Goal: Task Accomplishment & Management: Manage account settings

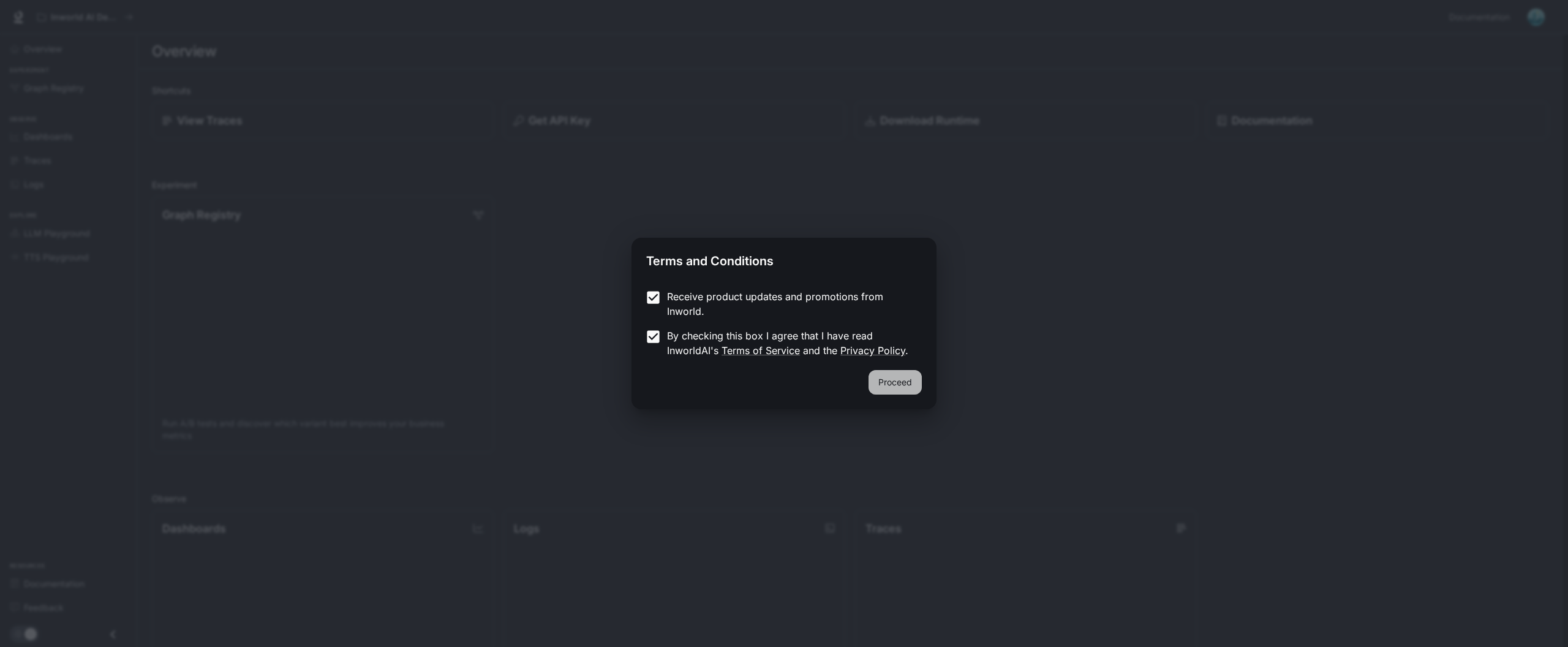
click at [908, 386] on button "Proceed" at bounding box center [895, 382] width 53 height 24
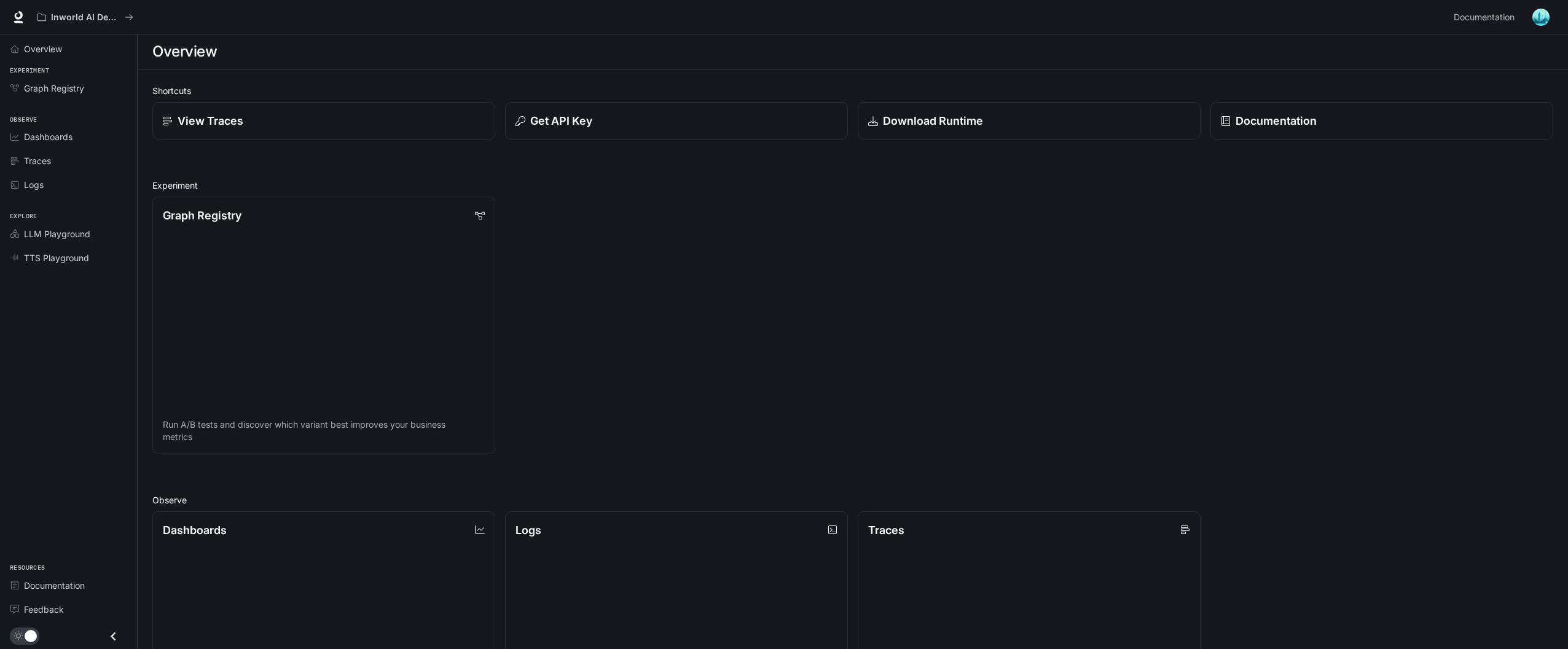
click at [647, 329] on div "Graph Registry Run A/B tests and discover which variant best improves your busi…" at bounding box center [847, 320] width 1410 height 267
click at [648, 337] on div "Graph Registry Run A/B tests and discover which variant best improves your busi…" at bounding box center [847, 320] width 1410 height 267
drag, startPoint x: 663, startPoint y: 275, endPoint x: 672, endPoint y: 256, distance: 21.0
click at [665, 273] on div "Graph Registry Run A/B tests and discover which variant best improves your busi…" at bounding box center [847, 320] width 1410 height 267
drag, startPoint x: 669, startPoint y: 306, endPoint x: 659, endPoint y: 333, distance: 28.8
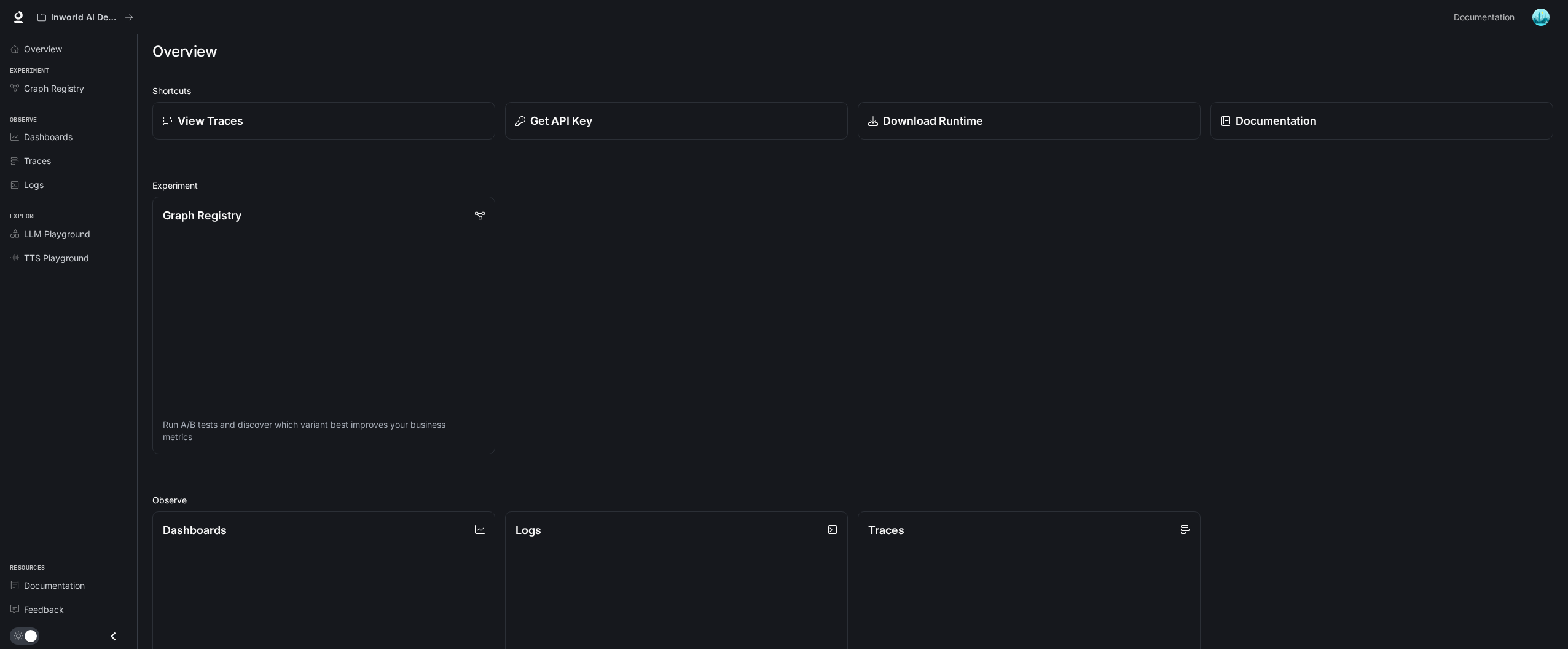
click at [659, 351] on div "Graph Registry Run A/B tests and discover which variant best improves your busi…" at bounding box center [847, 320] width 1410 height 267
click at [658, 351] on div "Graph Registry Run A/B tests and discover which variant best improves your busi…" at bounding box center [847, 320] width 1410 height 267
drag, startPoint x: 666, startPoint y: 363, endPoint x: 709, endPoint y: 441, distance: 89.1
click at [705, 458] on div "Shortcuts View Traces Get API Key Download Runtime Documentation Experiment Gra…" at bounding box center [853, 584] width 1401 height 999
drag, startPoint x: 707, startPoint y: 458, endPoint x: 716, endPoint y: 448, distance: 13.5
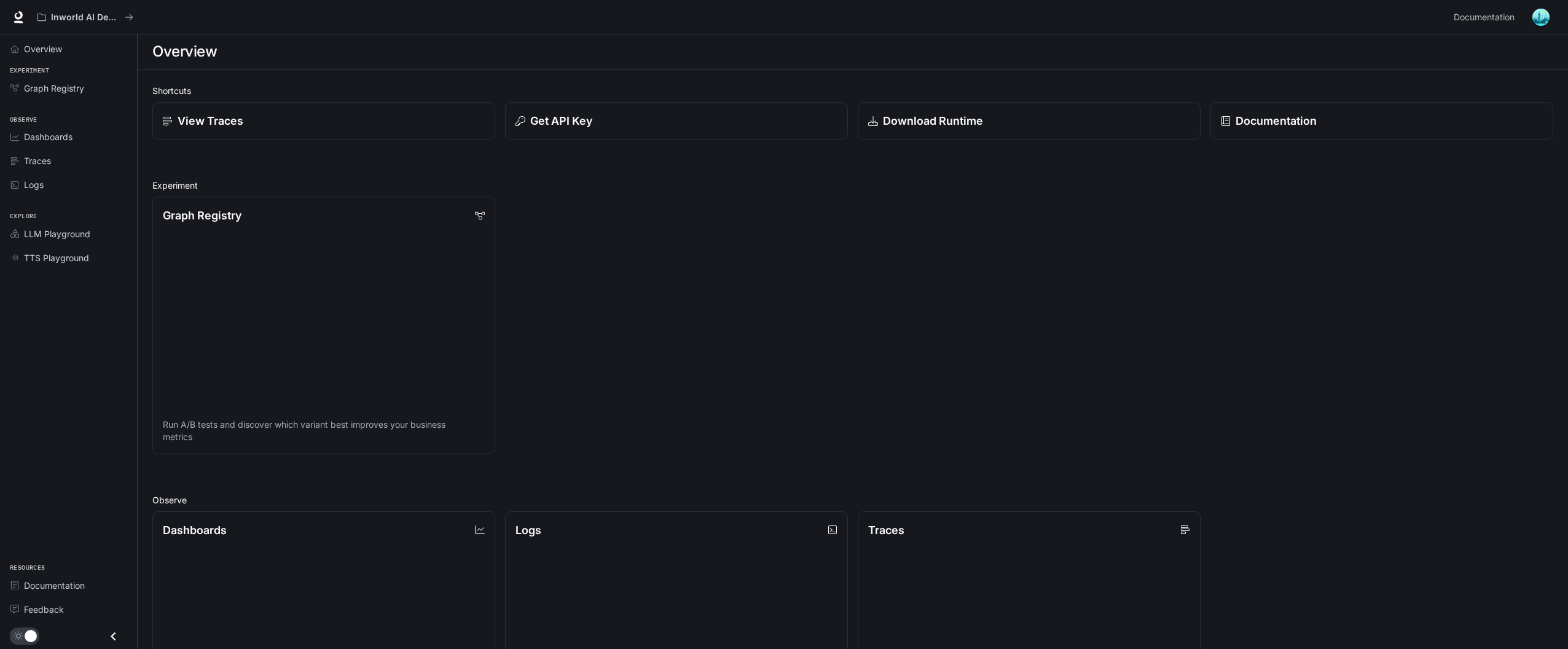
click at [707, 458] on div "Shortcuts View Traces Get API Key Download Runtime Documentation Experiment Gra…" at bounding box center [853, 584] width 1401 height 999
click at [746, 309] on div "Graph Registry Run A/B tests and discover which variant best improves your busi…" at bounding box center [847, 320] width 1410 height 267
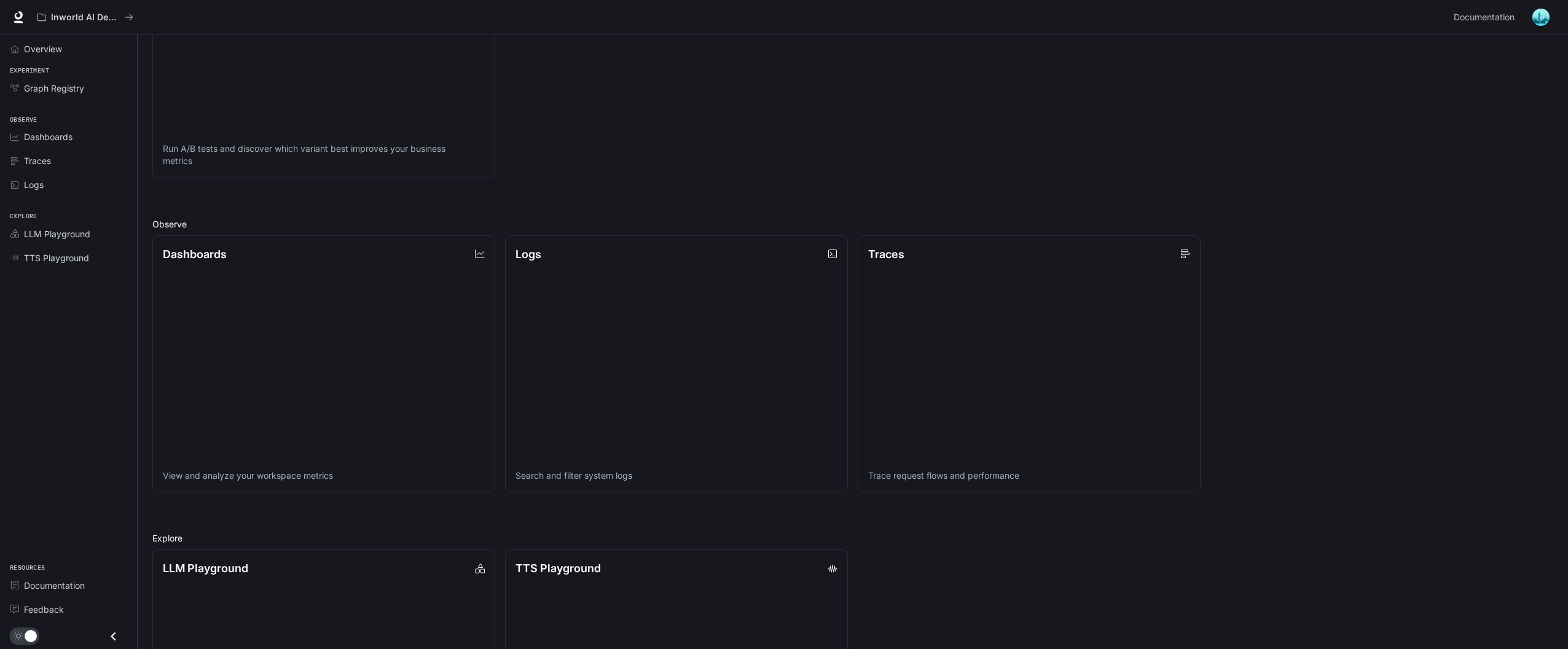
scroll to position [449, 0]
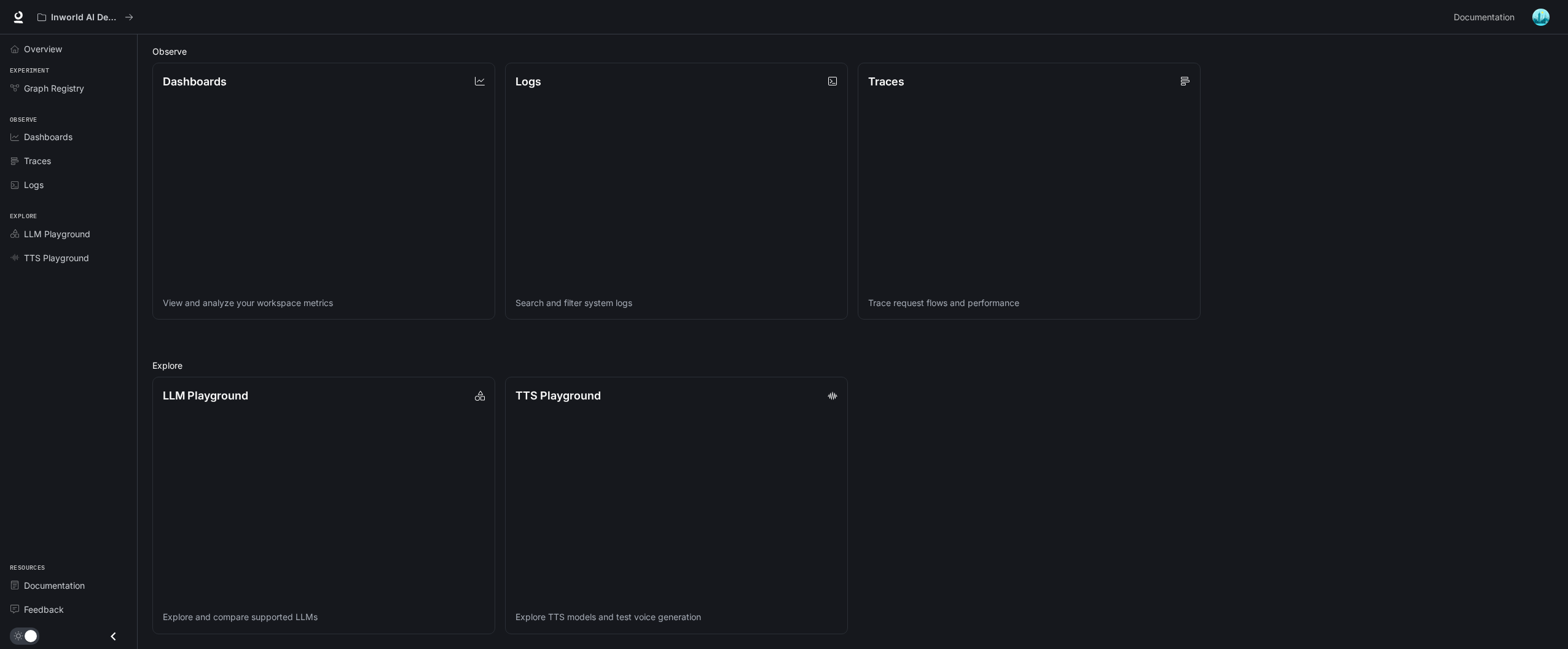
click at [1268, 524] on div "LLM Playground Explore and compare supported LLMs TTS Playground Explore TTS mo…" at bounding box center [847, 500] width 1410 height 267
click at [99, 26] on button "Inworld AI Demos" at bounding box center [85, 17] width 107 height 24
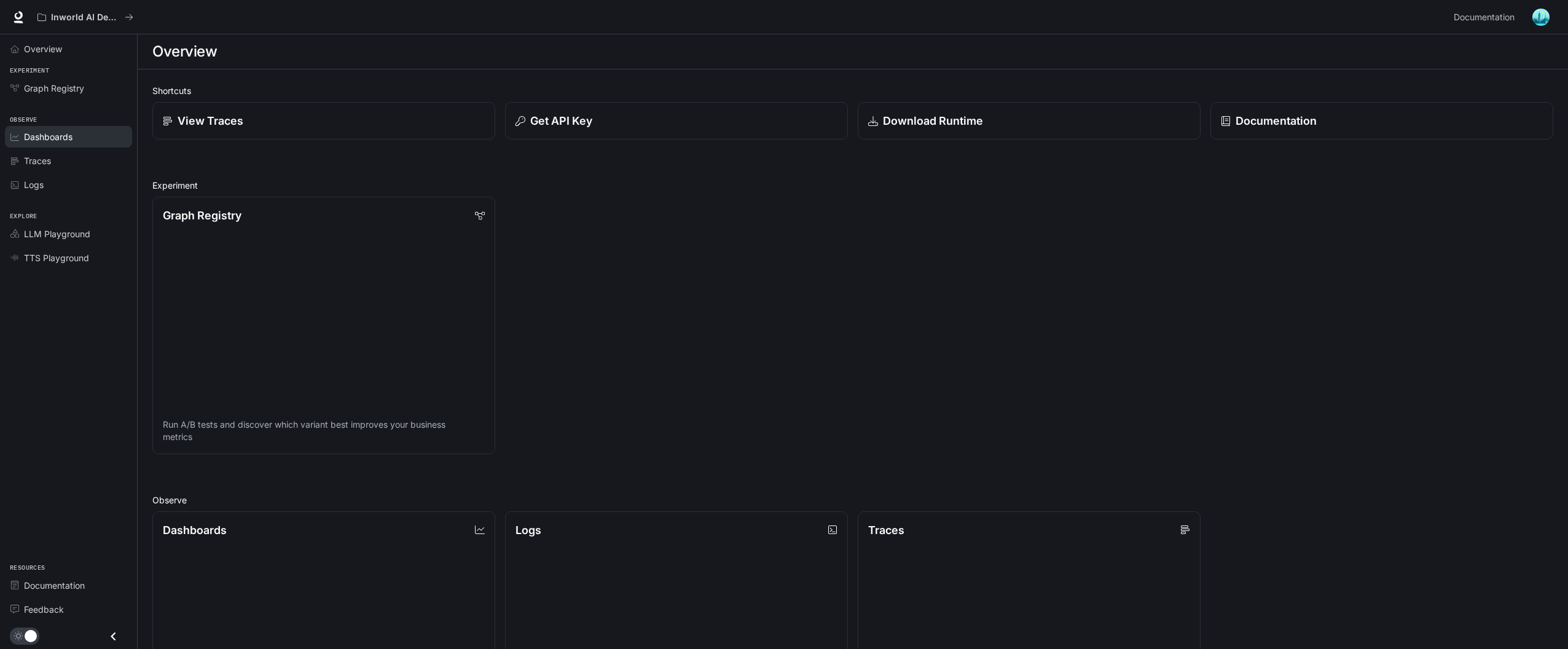
click at [64, 133] on span "Dashboards" at bounding box center [48, 137] width 49 height 13
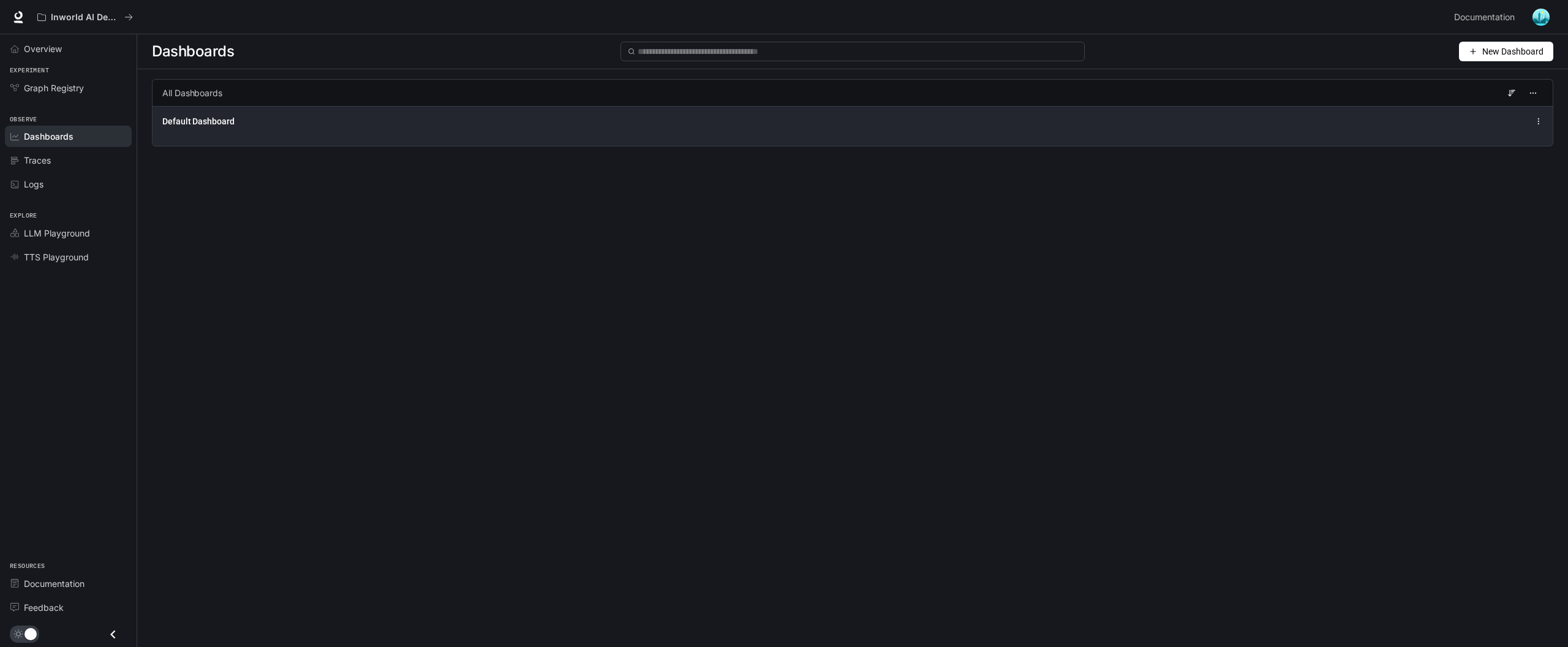
click at [244, 120] on div "Default Dashboard" at bounding box center [568, 121] width 811 height 13
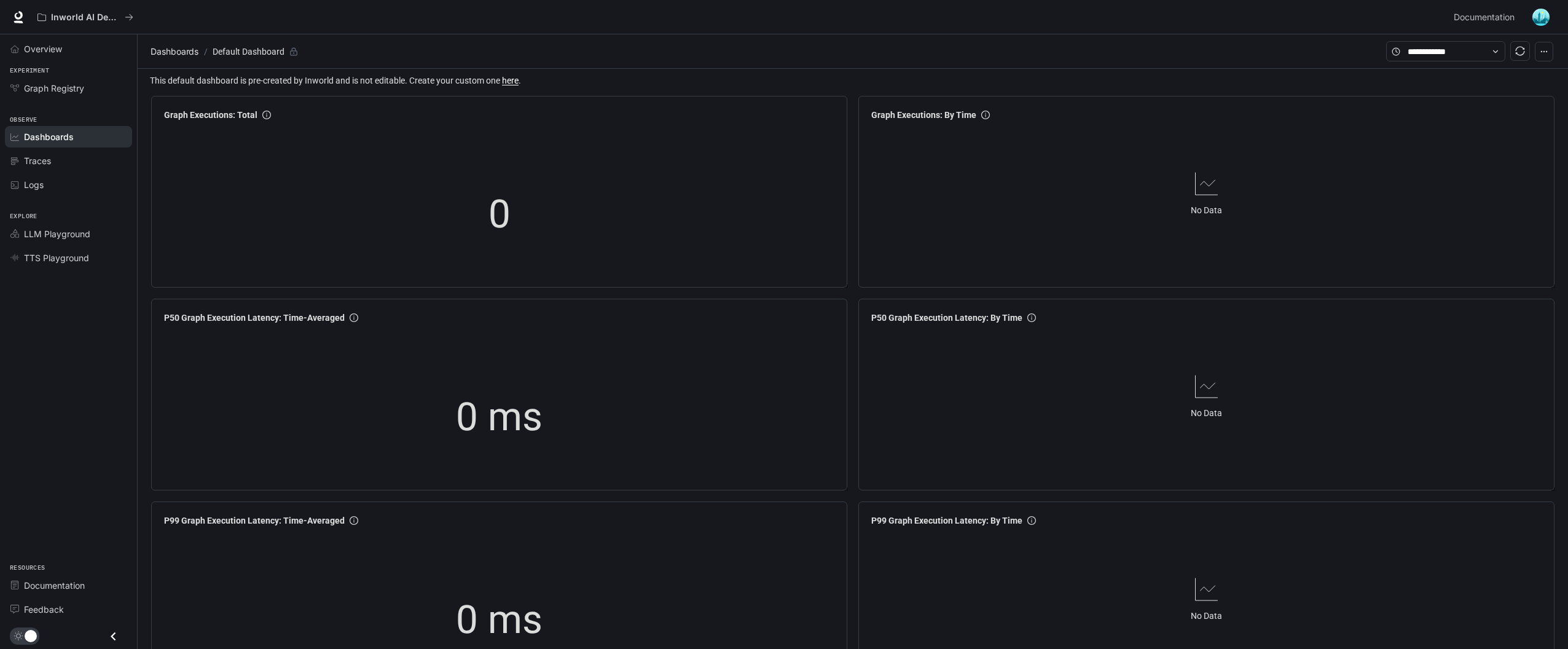
click at [1534, 21] on img "button" at bounding box center [1541, 17] width 17 height 17
click at [1540, 20] on div at bounding box center [786, 324] width 1573 height 649
click at [1540, 20] on img "button" at bounding box center [1541, 17] width 17 height 17
click at [1404, 86] on span "Billing" at bounding box center [1463, 90] width 158 height 13
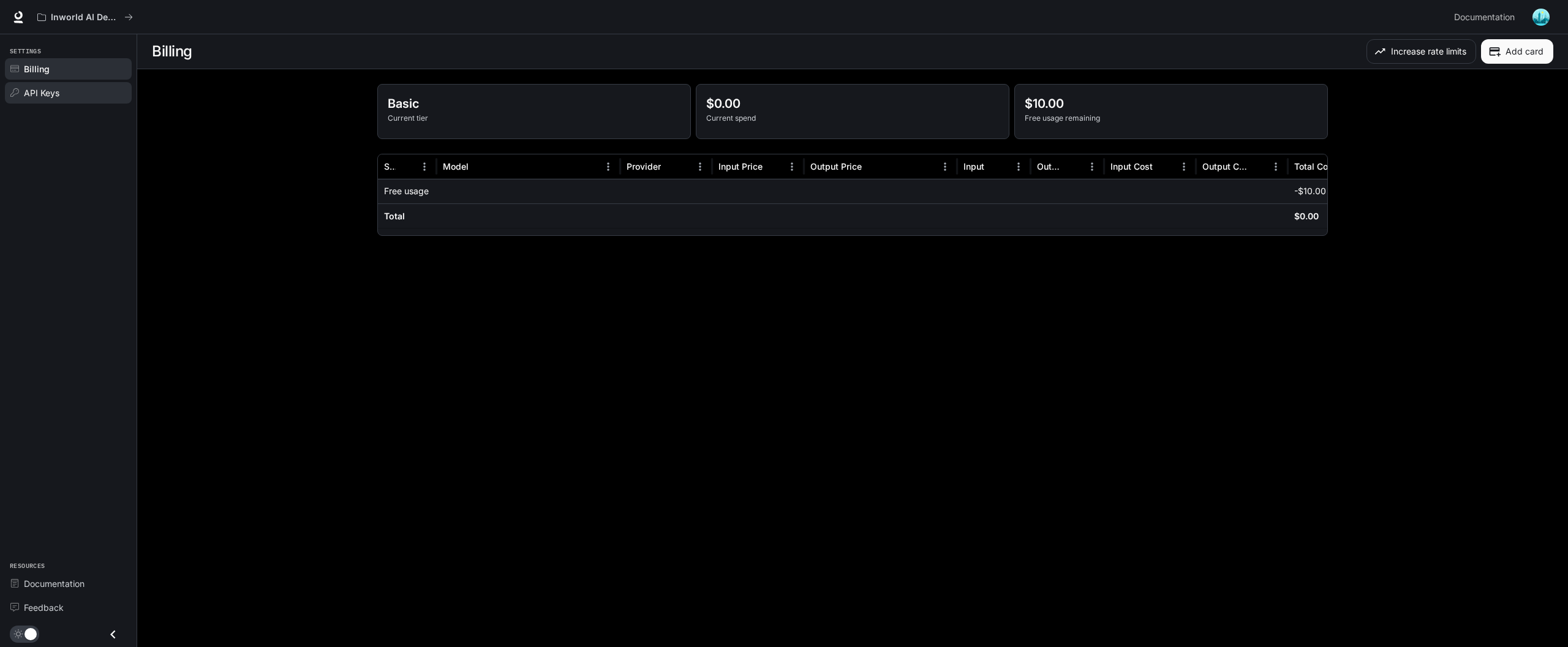
click at [76, 97] on div "API Keys" at bounding box center [74, 93] width 102 height 13
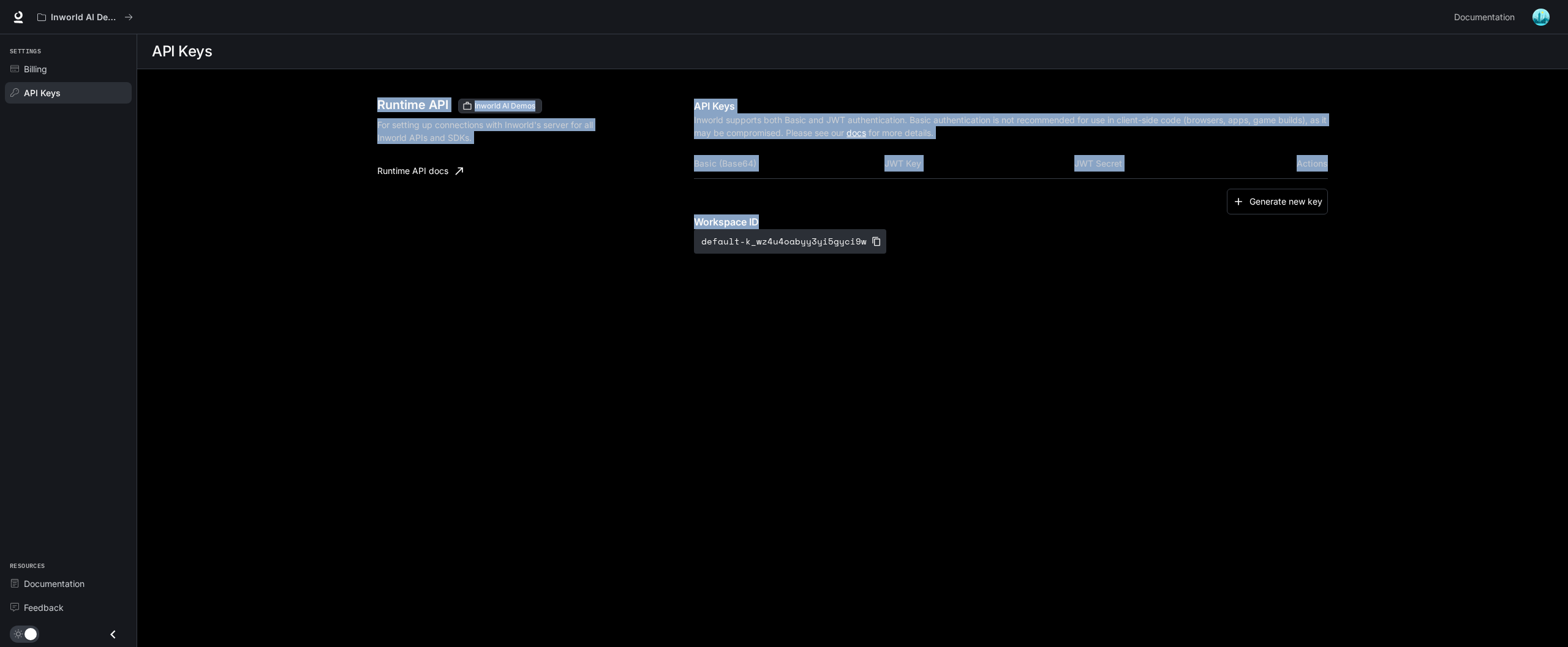
drag, startPoint x: 832, startPoint y: 398, endPoint x: 346, endPoint y: 52, distance: 596.6
click at [346, 52] on main "API Keys Runtime API Inworld AI Demos For setting up connections with Inworld's…" at bounding box center [853, 340] width 1431 height 613
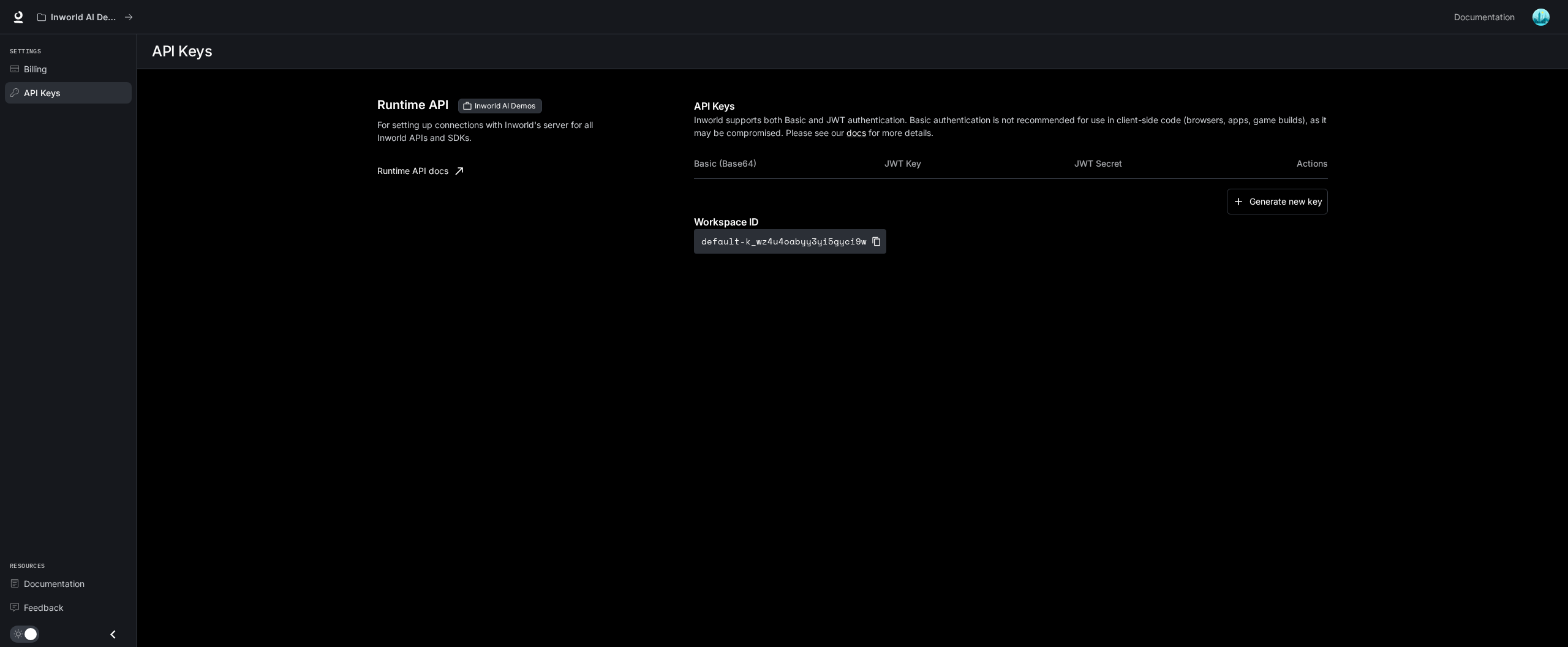
click at [346, 77] on main "API Keys Runtime API Inworld AI Demos For setting up connections with Inworld's…" at bounding box center [853, 340] width 1431 height 613
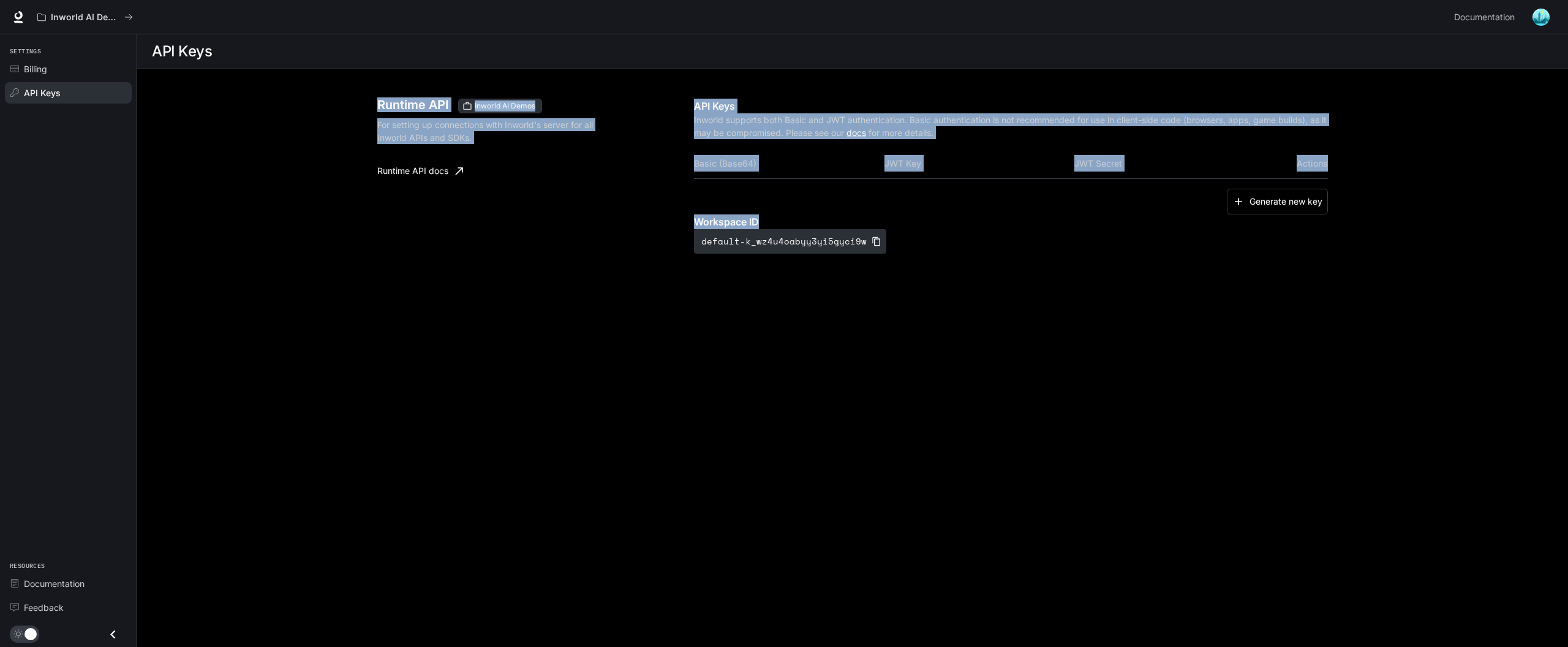
drag, startPoint x: 349, startPoint y: 77, endPoint x: 1210, endPoint y: 496, distance: 957.5
click at [1209, 499] on main "API Keys Runtime API Inworld AI Demos For setting up connections with Inworld's…" at bounding box center [853, 340] width 1431 height 613
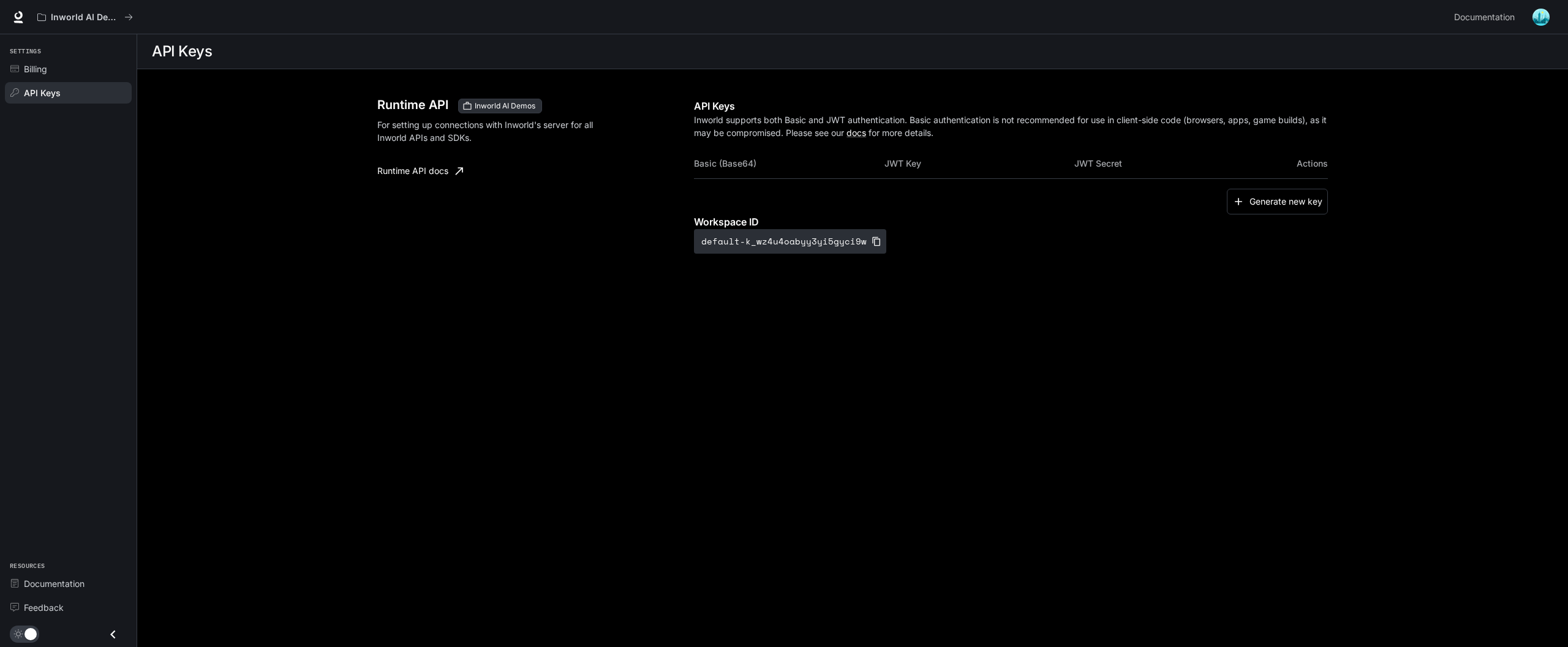
click at [1210, 496] on main "API Keys Runtime API Inworld AI Demos For setting up connections with Inworld's…" at bounding box center [853, 340] width 1431 height 613
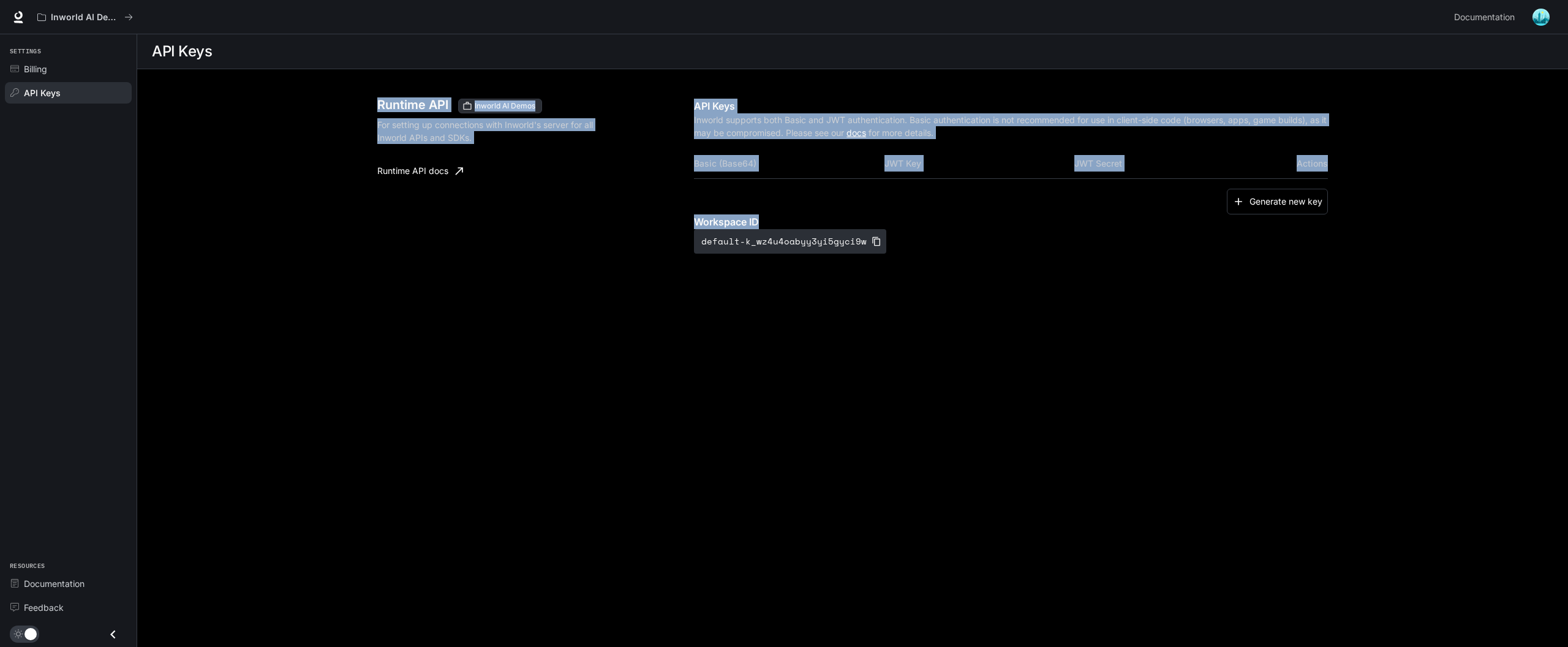
drag, startPoint x: 1235, startPoint y: 496, endPoint x: 322, endPoint y: 76, distance: 1005.0
click at [322, 76] on main "API Keys Runtime API Inworld AI Demos For setting up connections with Inworld's…" at bounding box center [853, 340] width 1431 height 613
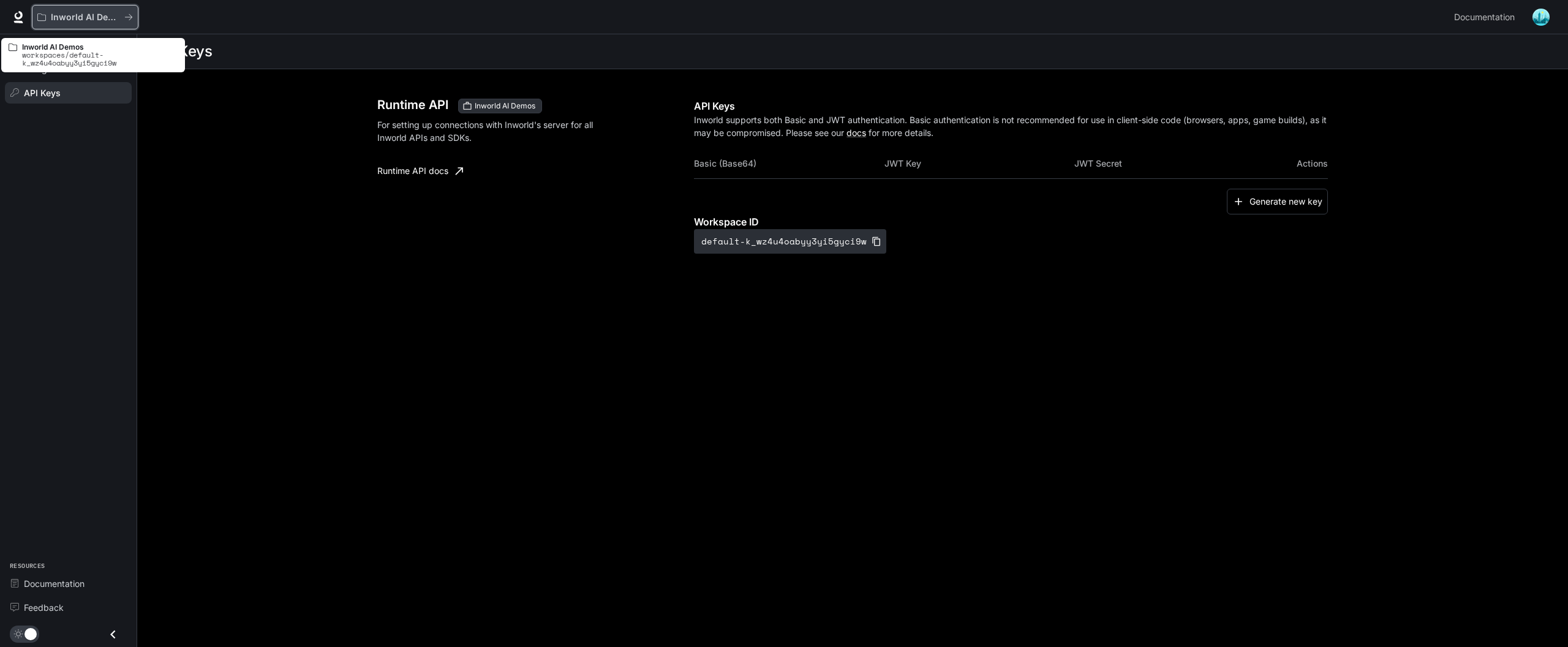
click at [127, 17] on icon "All workspaces" at bounding box center [128, 17] width 9 height 9
